Goal: Task Accomplishment & Management: Manage account settings

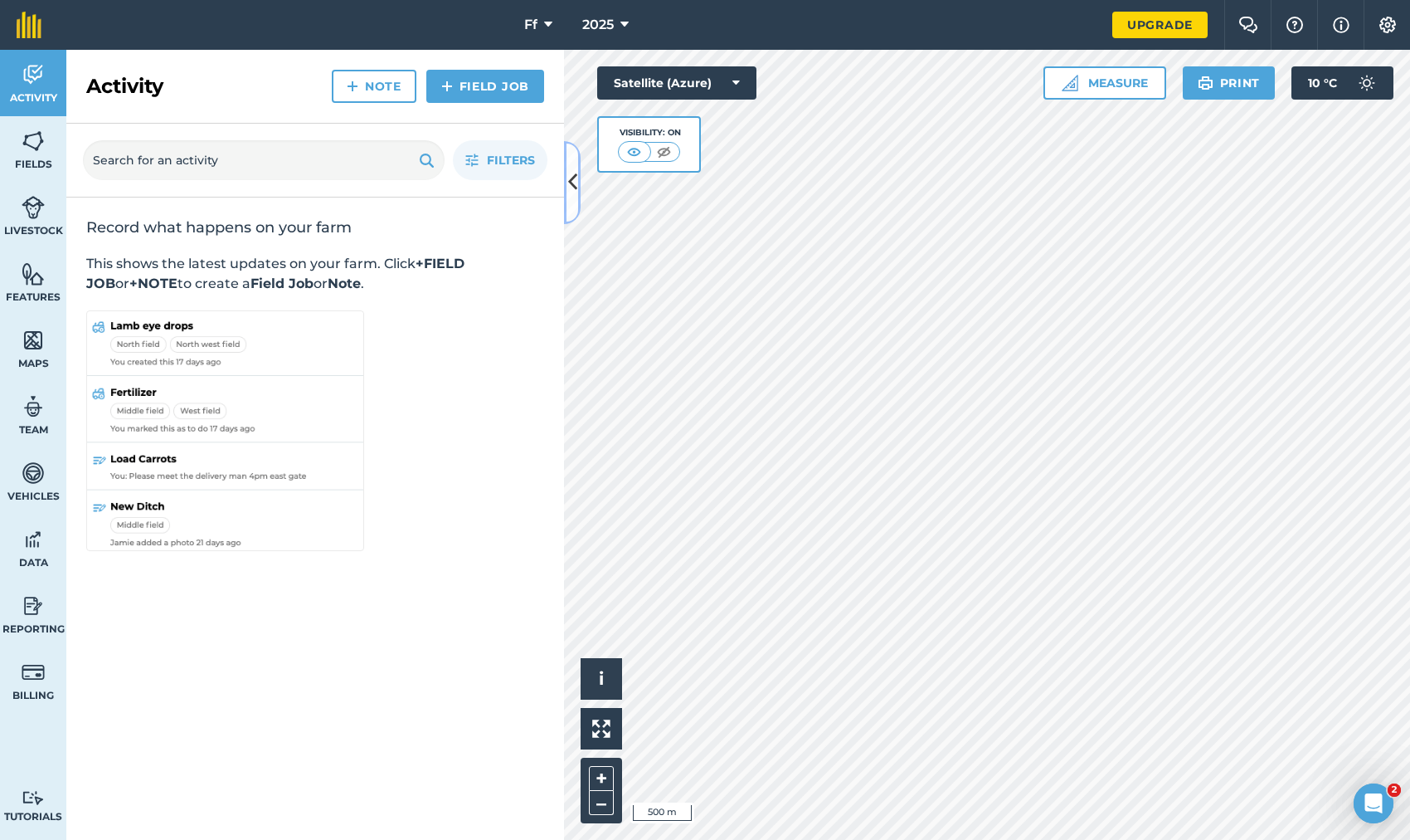
click at [569, 192] on icon at bounding box center [573, 181] width 10 height 29
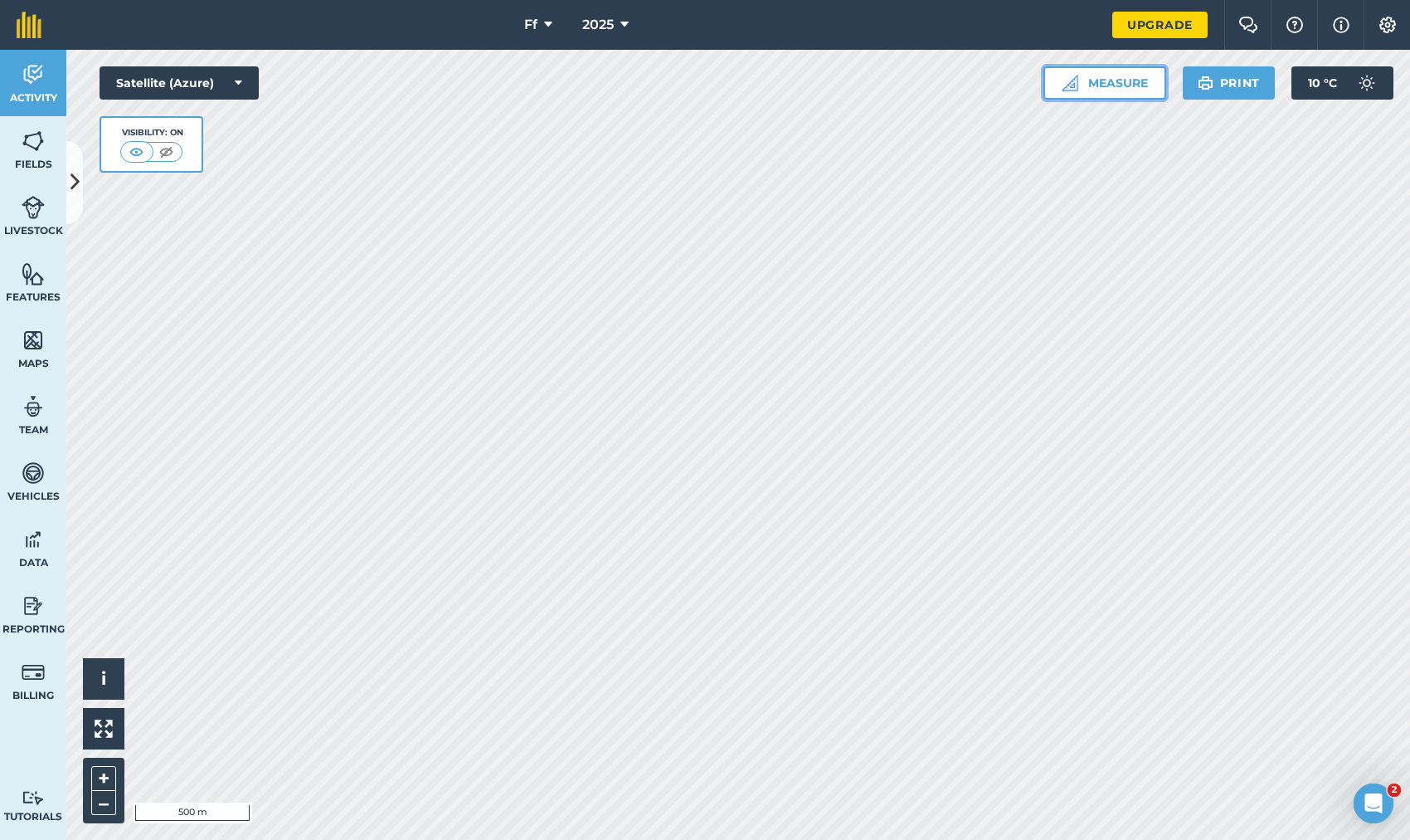
click at [1079, 93] on button "Measure" at bounding box center [1104, 83] width 123 height 33
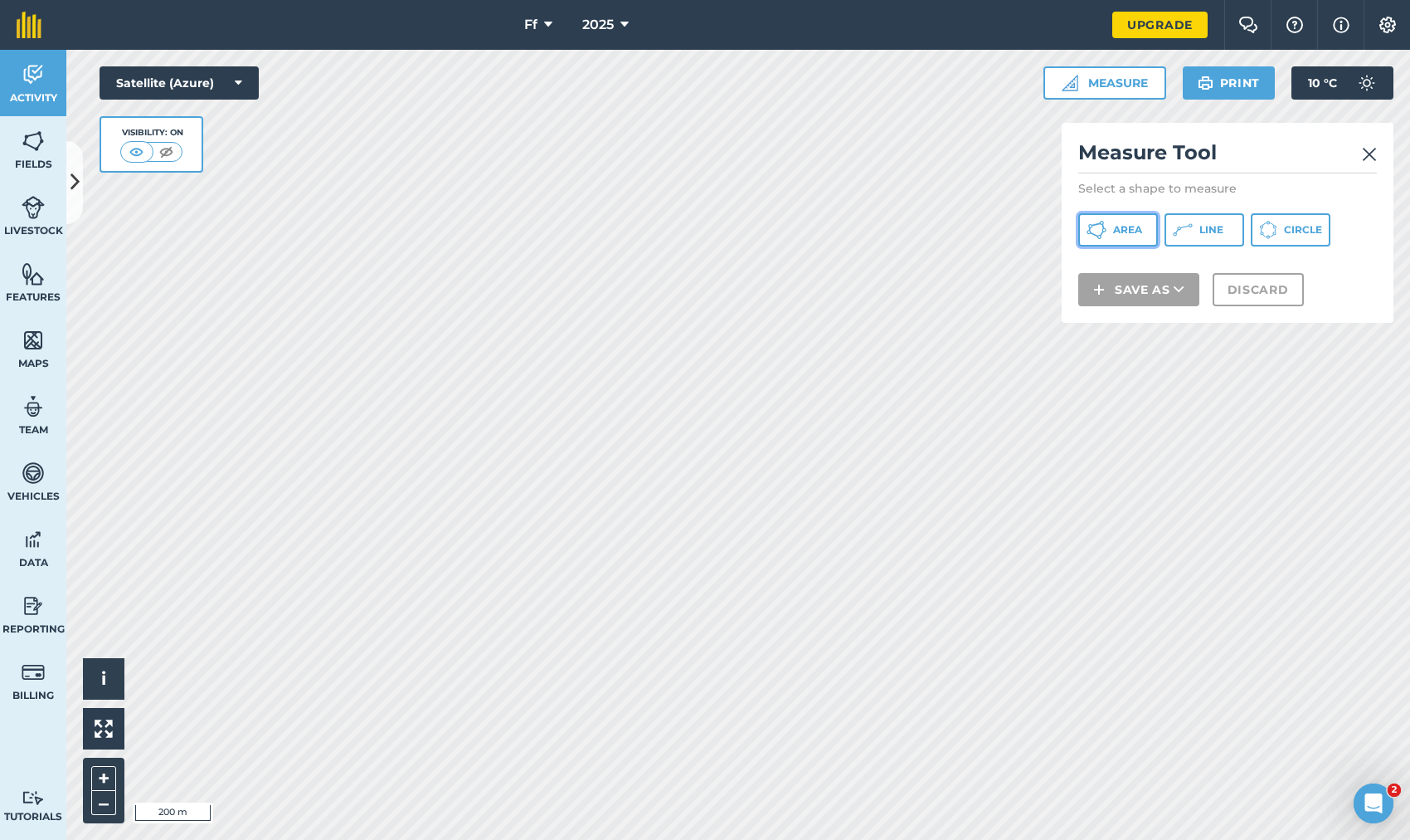
click at [1134, 224] on span "Area" at bounding box center [1128, 230] width 29 height 13
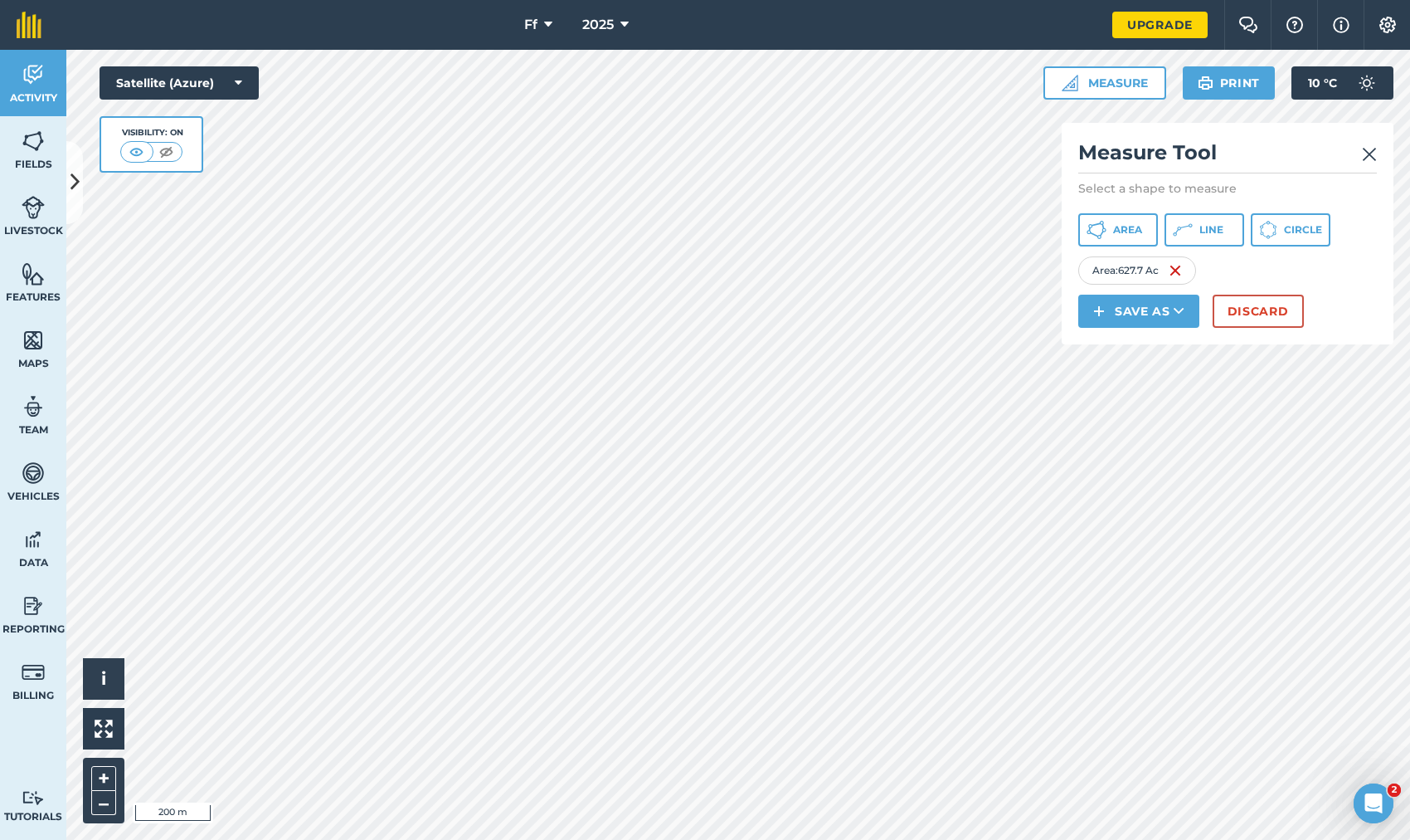
click at [503, 44] on div "Ff 2025 Upgrade Farm Chat Help Info Settings Map printing is not available on o…" at bounding box center [705, 420] width 1410 height 840
click at [1390, 23] on img at bounding box center [1387, 24] width 20 height 16
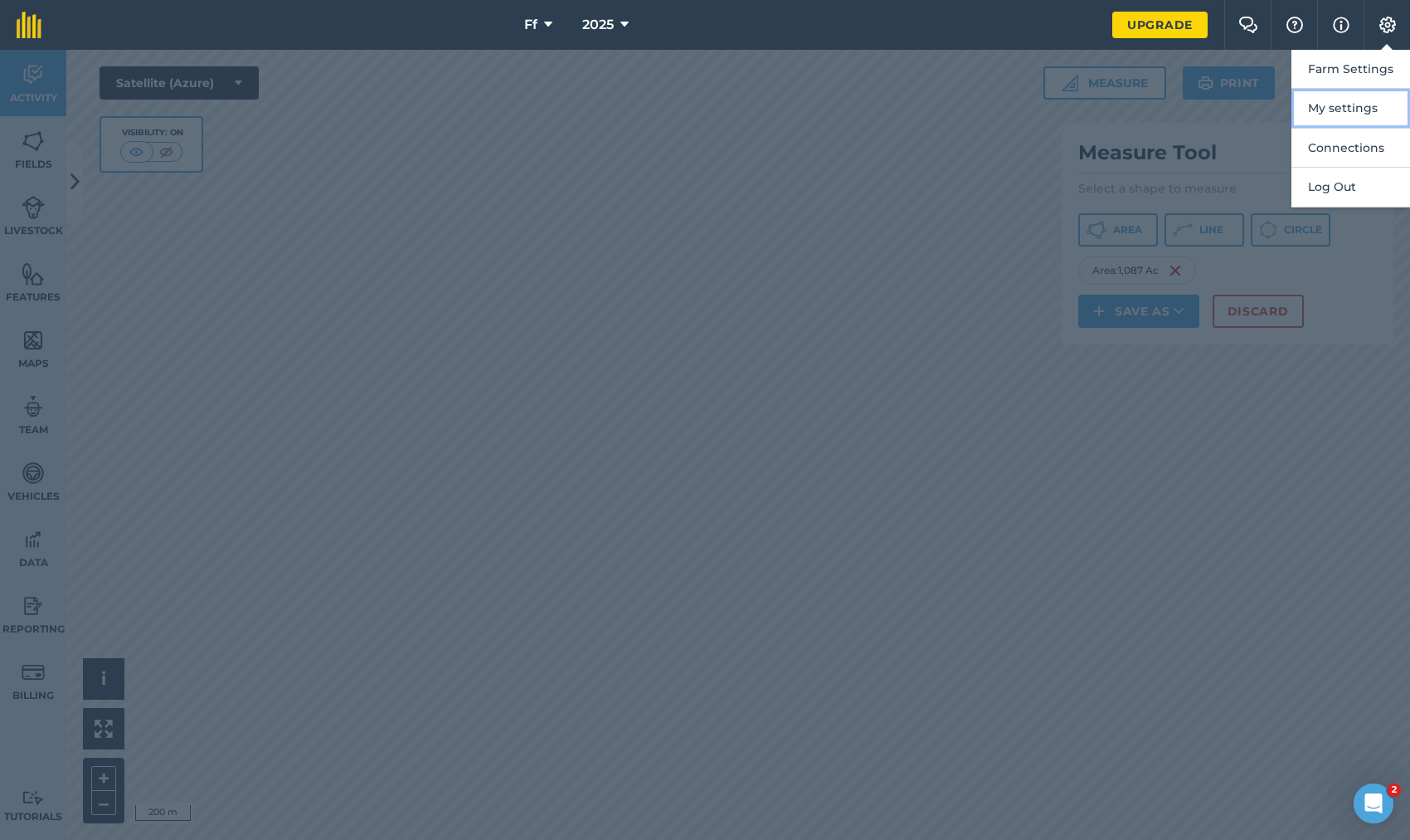
click at [1362, 113] on button "My settings" at bounding box center [1350, 107] width 119 height 39
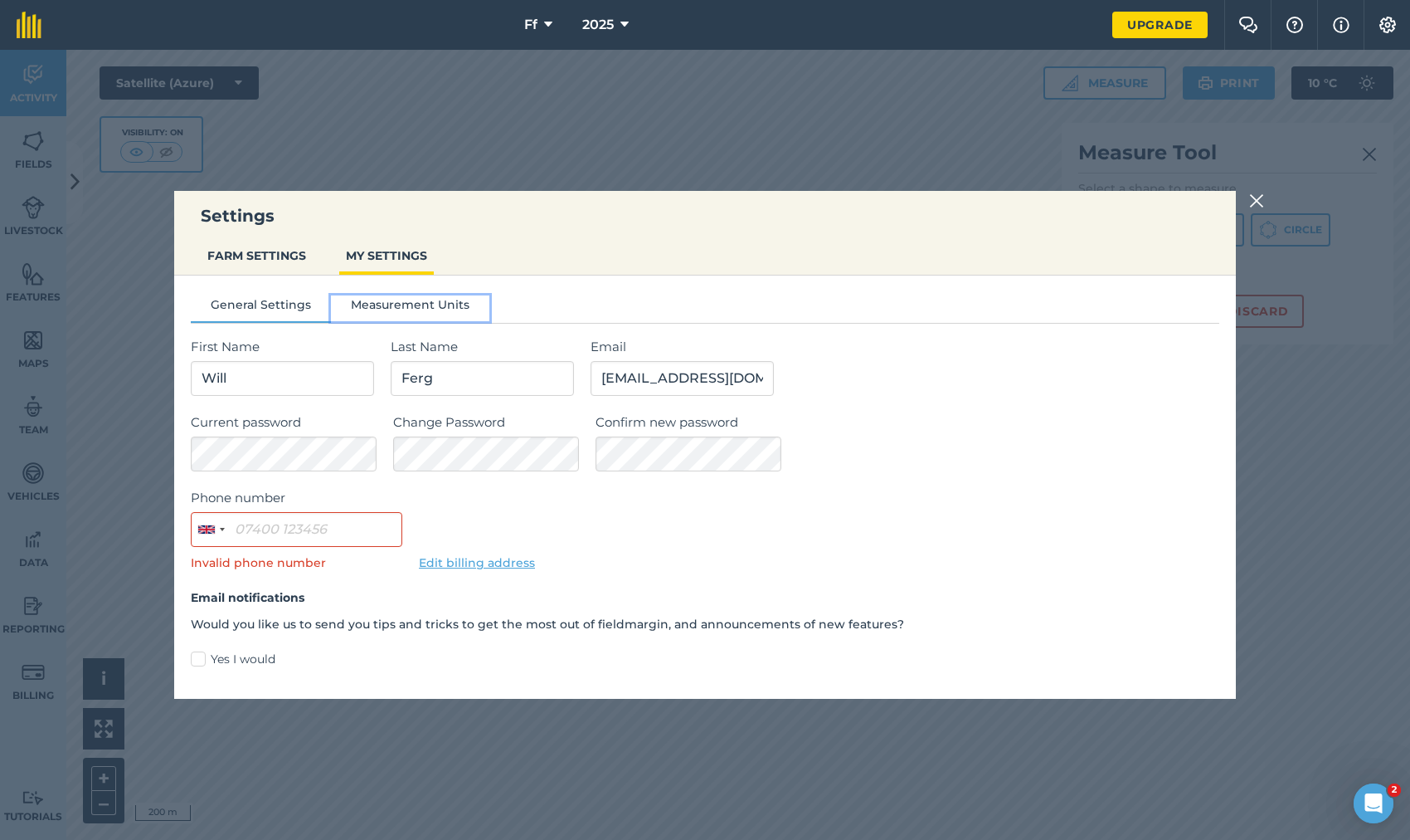
click at [435, 310] on button "Measurement Units" at bounding box center [410, 308] width 159 height 25
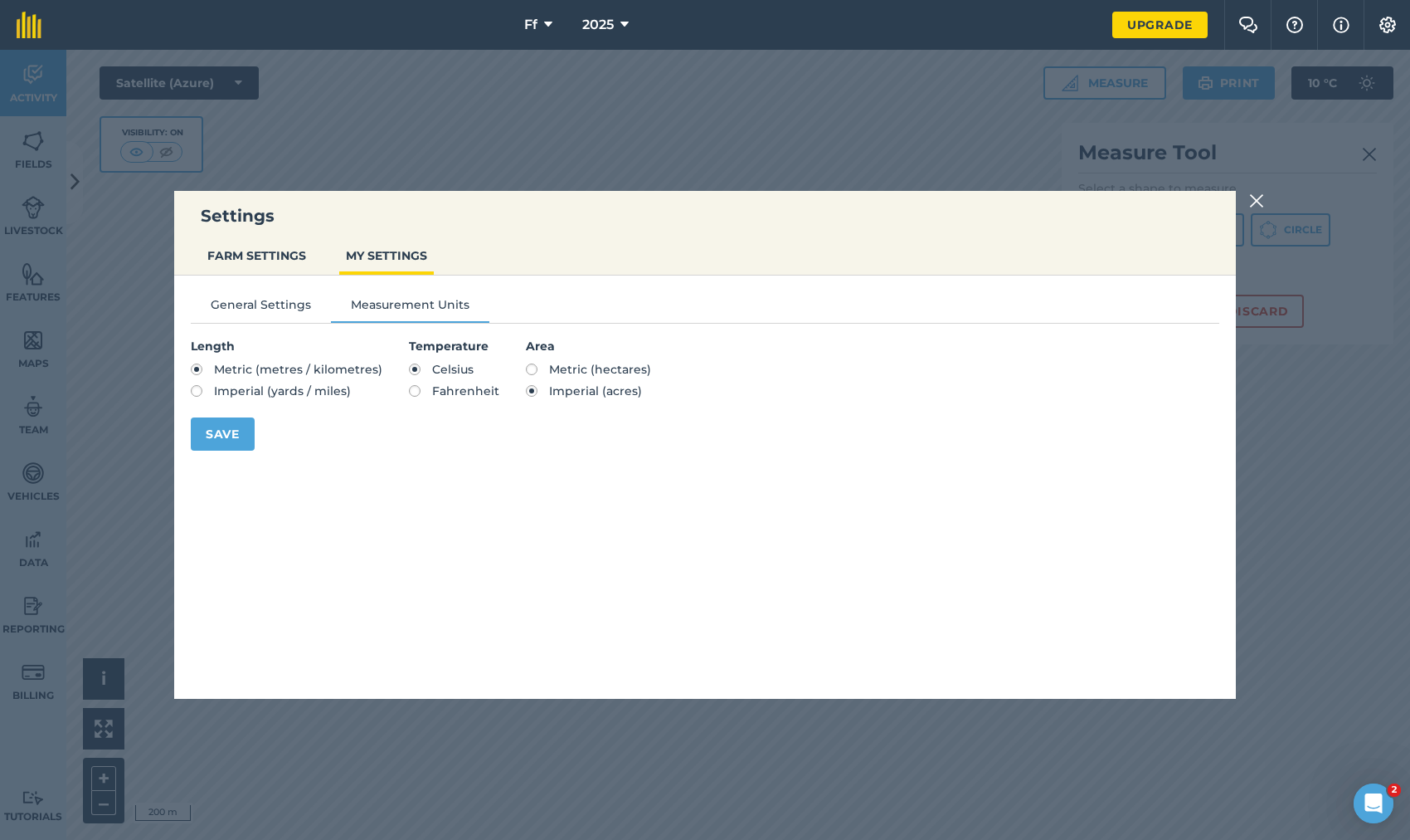
click at [529, 368] on label "Metric (hectares)" at bounding box center [589, 369] width 125 height 11
radio input "true"
radio input "false"
click at [1261, 200] on img at bounding box center [1257, 200] width 15 height 20
